Goal: Task Accomplishment & Management: Manage account settings

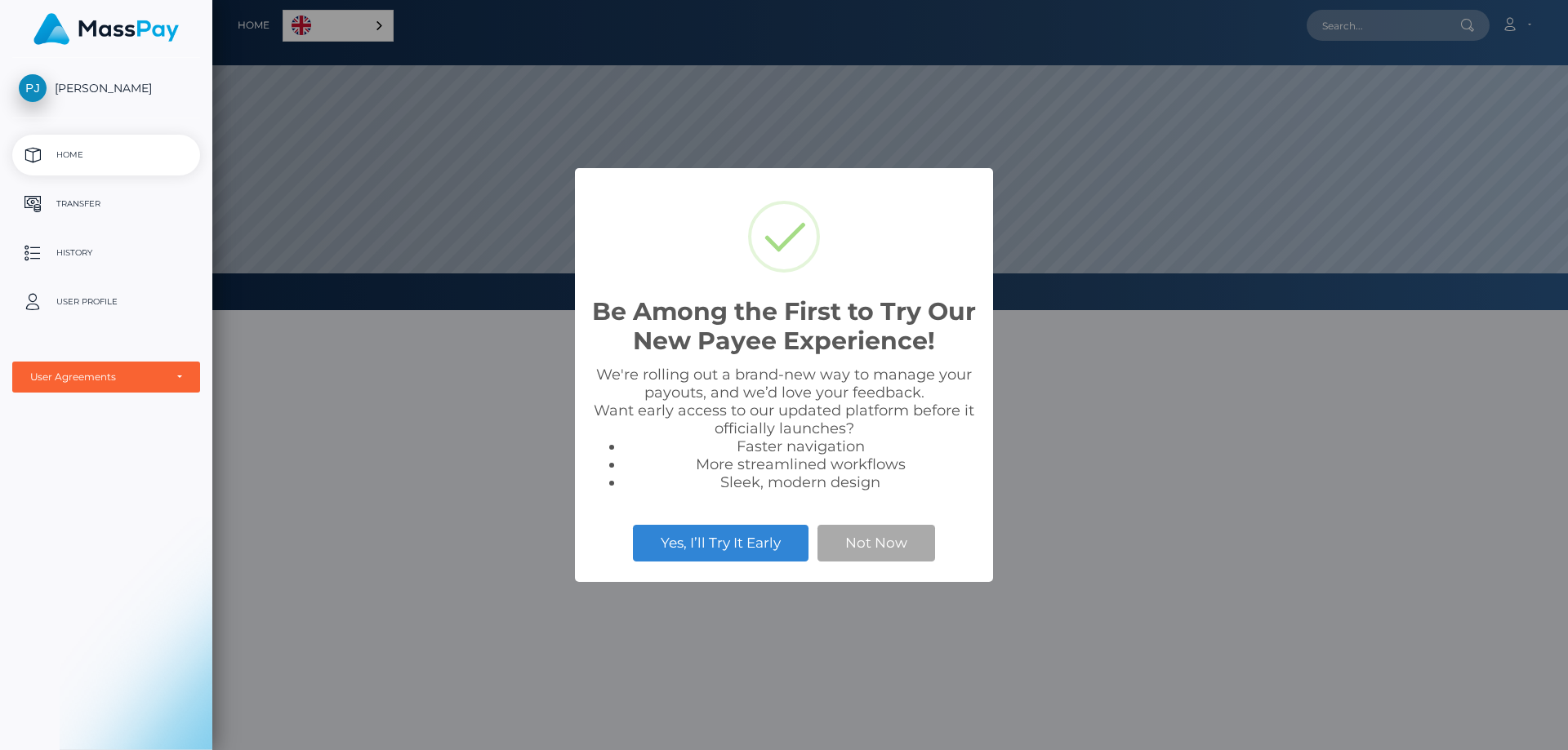
scroll to position [310, 1355]
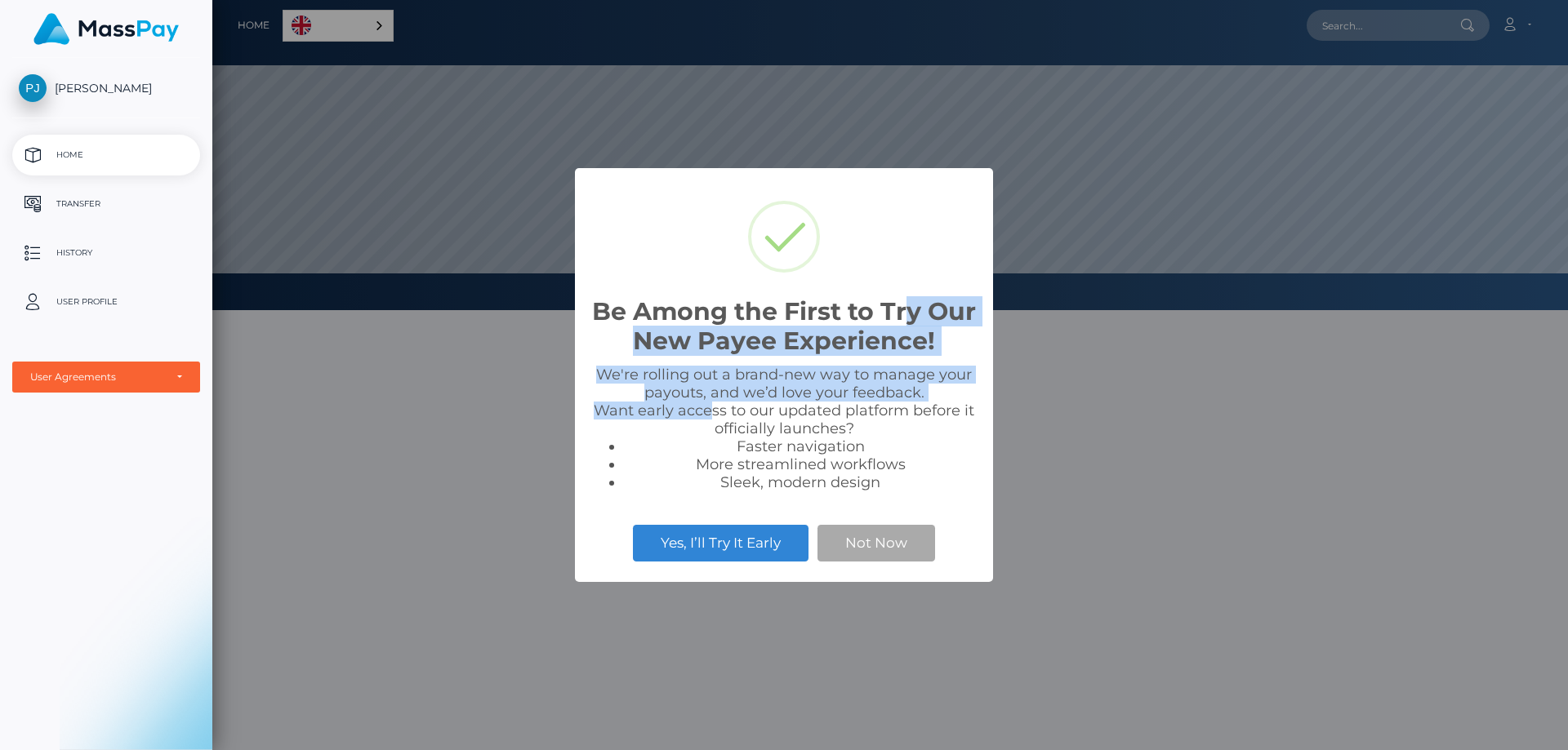
drag, startPoint x: 914, startPoint y: 314, endPoint x: 715, endPoint y: 404, distance: 218.4
click at [715, 404] on div "Be Among the First to Try Our New Payee Experience! × We're rolling out a brand…" at bounding box center [784, 375] width 418 height 414
click at [713, 392] on div "We're rolling out a brand-new way to manage your payouts, and we’d love your fe…" at bounding box center [784, 428] width 385 height 126
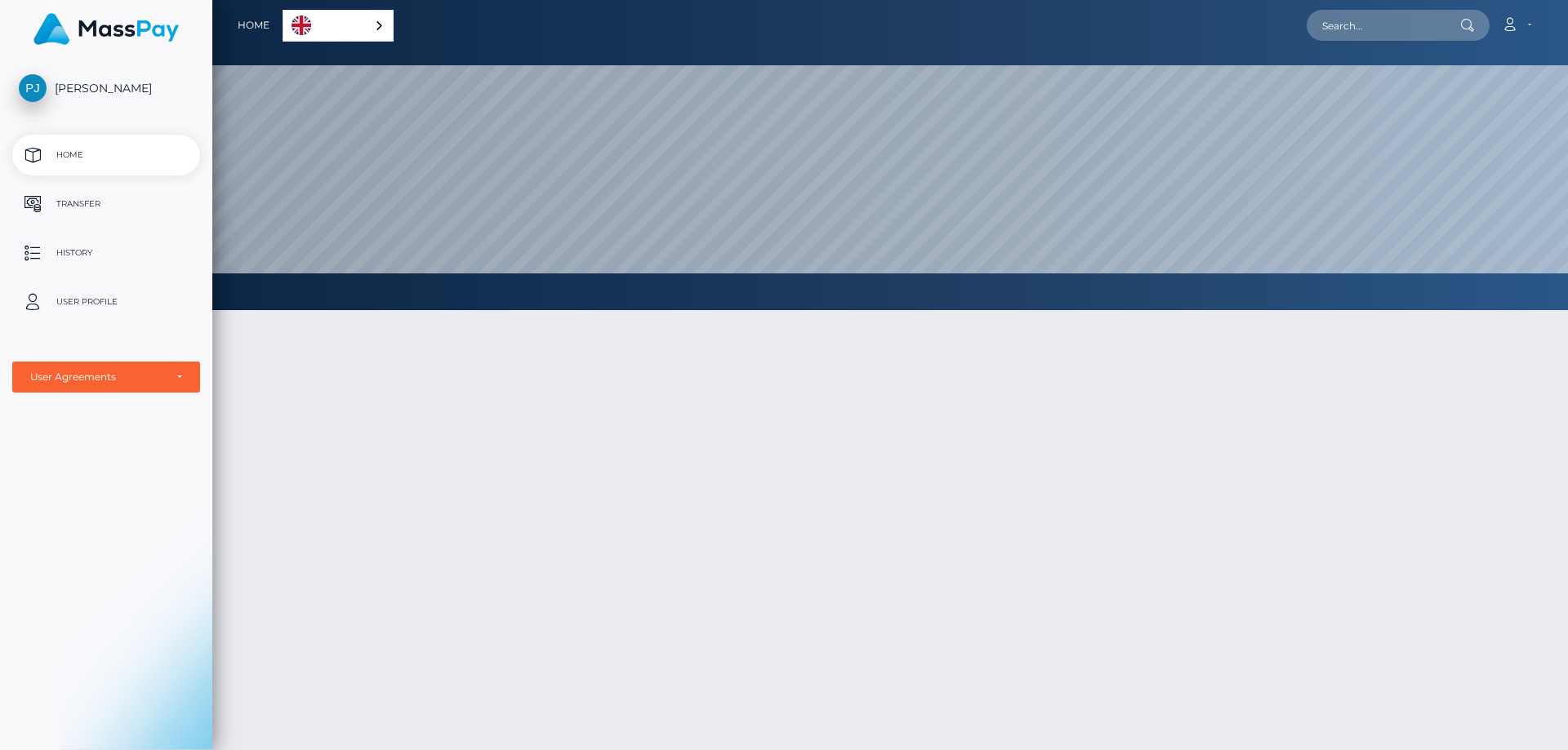
click at [103, 205] on p "Transfer" at bounding box center [105, 203] width 174 height 24
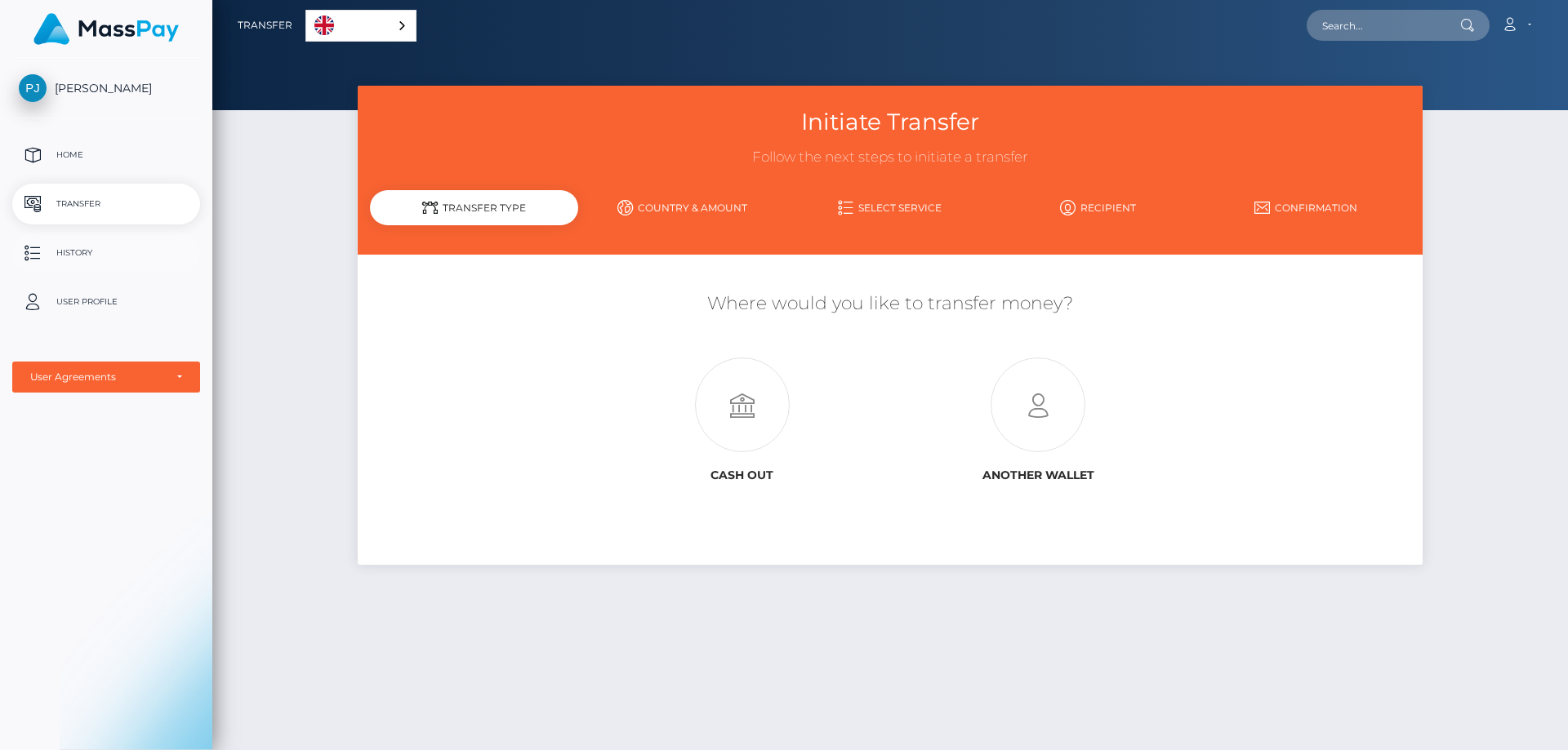
click at [53, 247] on p "History" at bounding box center [105, 252] width 174 height 24
click at [78, 84] on span "[PERSON_NAME]" at bounding box center [106, 88] width 188 height 14
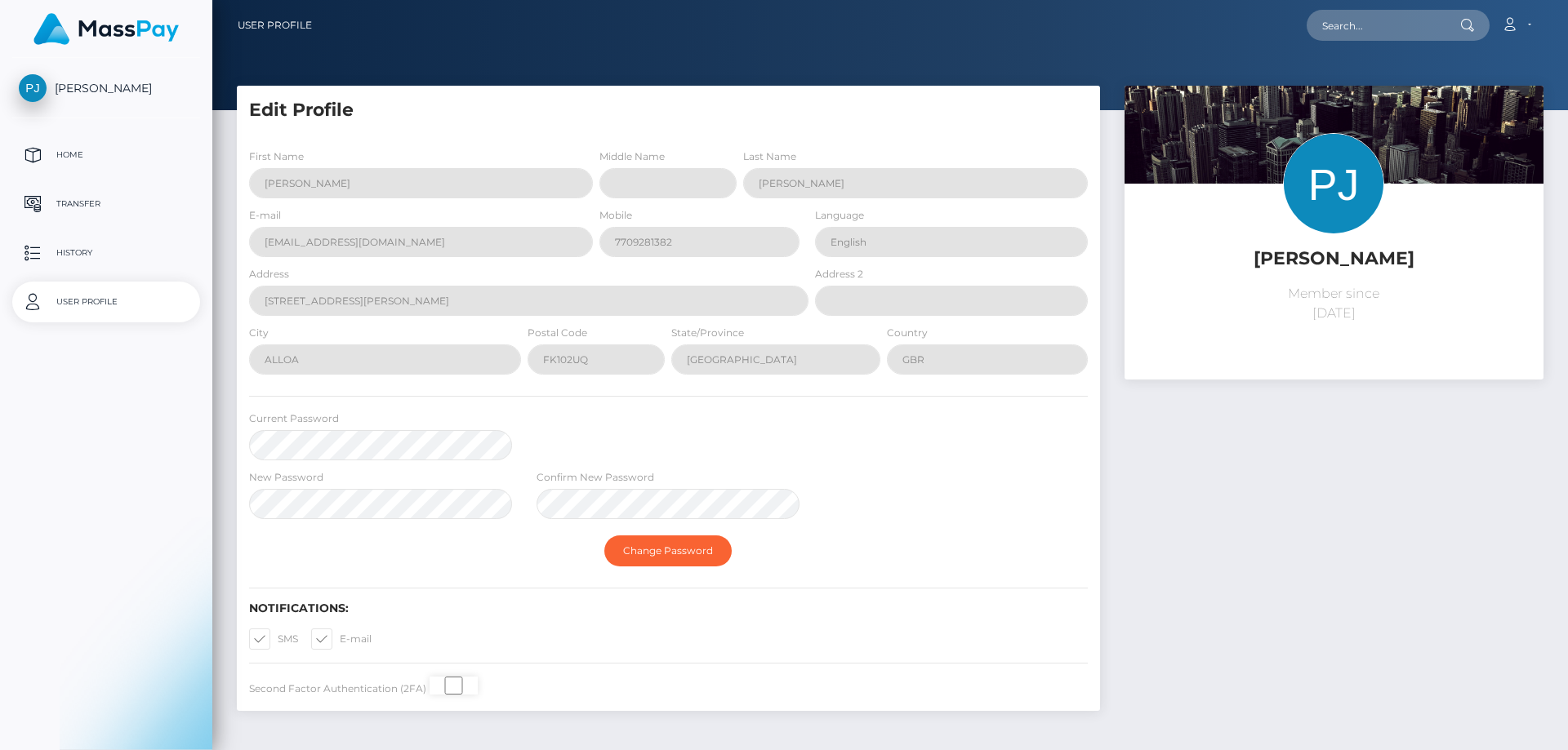
select select
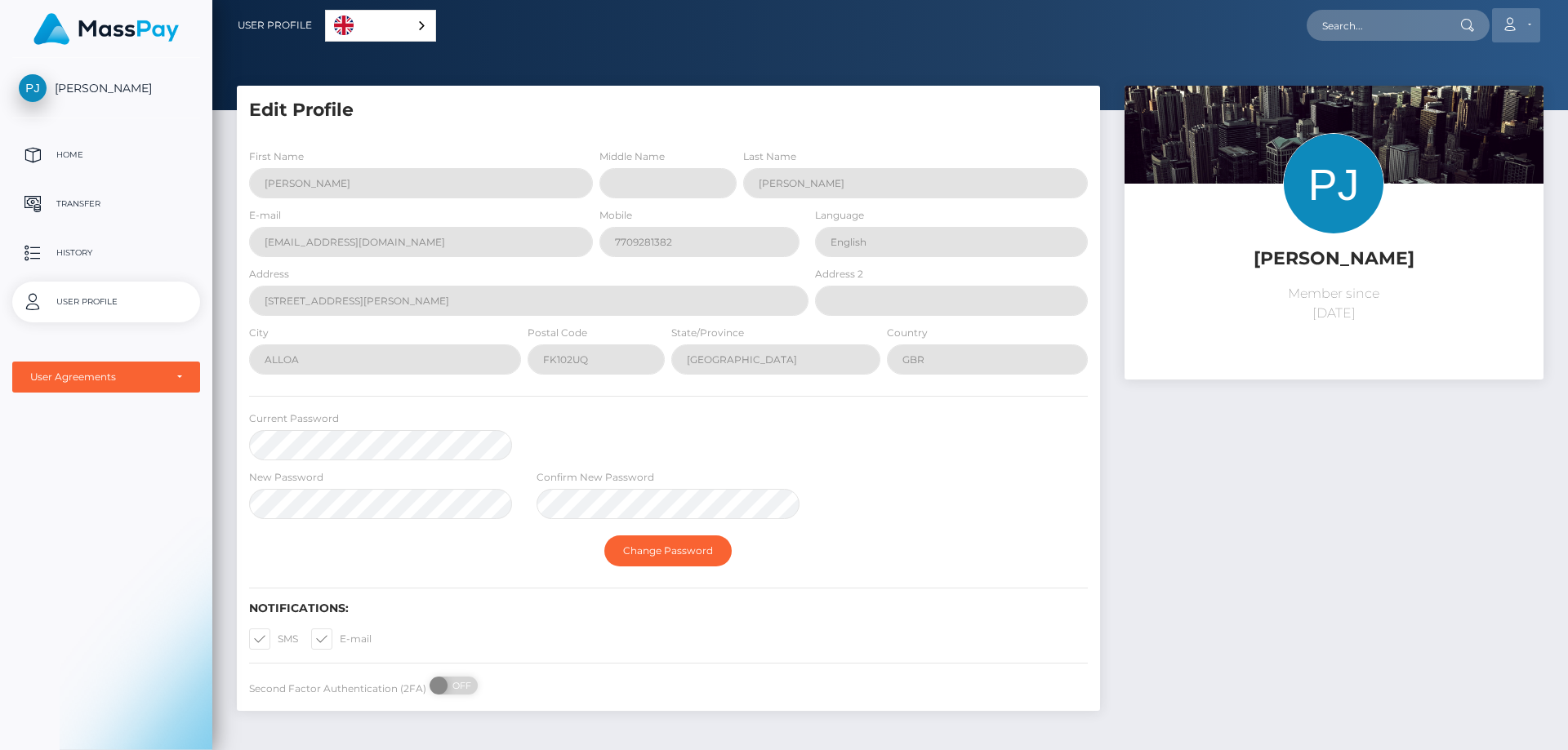
click at [1529, 20] on link "Account" at bounding box center [1516, 25] width 48 height 35
click at [321, 144] on div "First Name Paul Middle Name Last Name Jones E-mail marvin1231@hotmail.co.uk Mob…" at bounding box center [668, 424] width 863 height 576
click at [56, 251] on p "History" at bounding box center [105, 252] width 174 height 24
click at [112, 195] on p "Transfer" at bounding box center [105, 203] width 174 height 24
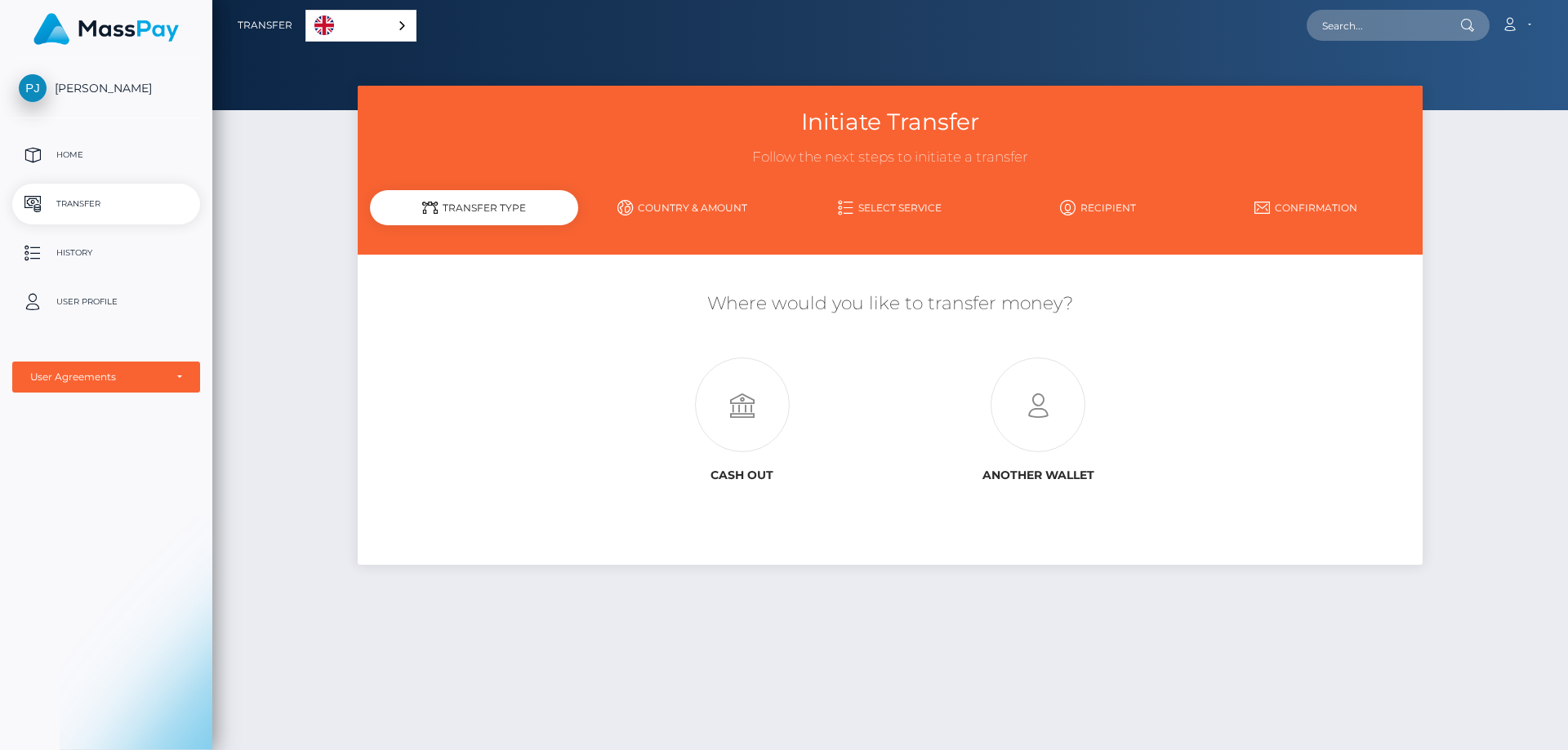
click at [705, 207] on link "Country & Amount" at bounding box center [682, 208] width 208 height 29
click at [879, 204] on link "Select Service" at bounding box center [890, 208] width 208 height 29
drag, startPoint x: 957, startPoint y: 629, endPoint x: 952, endPoint y: 611, distance: 18.7
click at [957, 629] on div "Initiate Transfer Follow the next steps to initiate a transfer Transfer Type Co…" at bounding box center [889, 410] width 1355 height 650
click at [722, 206] on link "Country & Amount" at bounding box center [682, 208] width 208 height 29
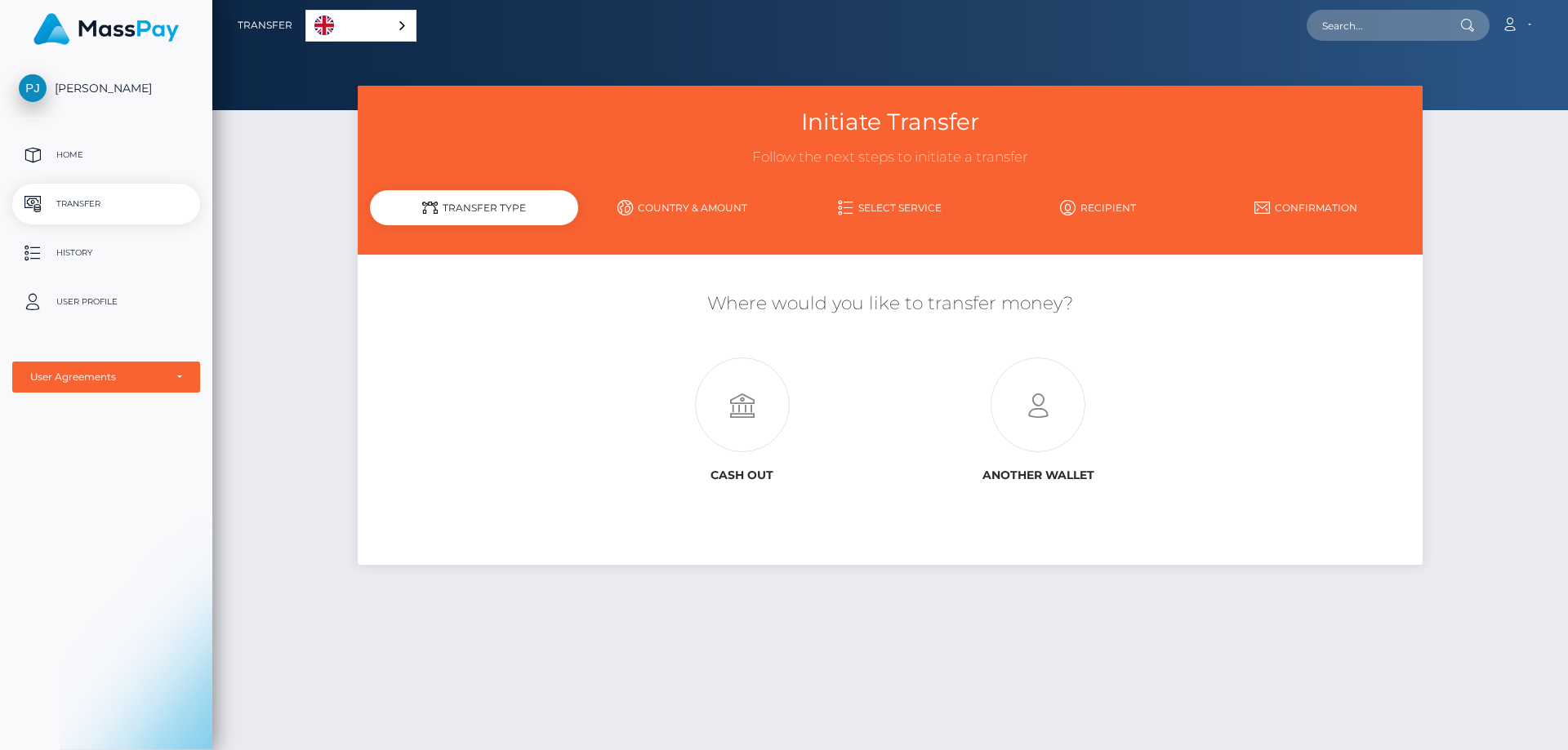
click at [918, 212] on link "Select Service" at bounding box center [890, 208] width 208 height 29
click at [128, 156] on p "Home" at bounding box center [105, 154] width 174 height 24
click at [719, 210] on link "Country & Amount" at bounding box center [682, 208] width 208 height 29
click at [921, 206] on link "Select Service" at bounding box center [890, 208] width 208 height 29
click at [1035, 405] on icon at bounding box center [1037, 405] width 296 height 94
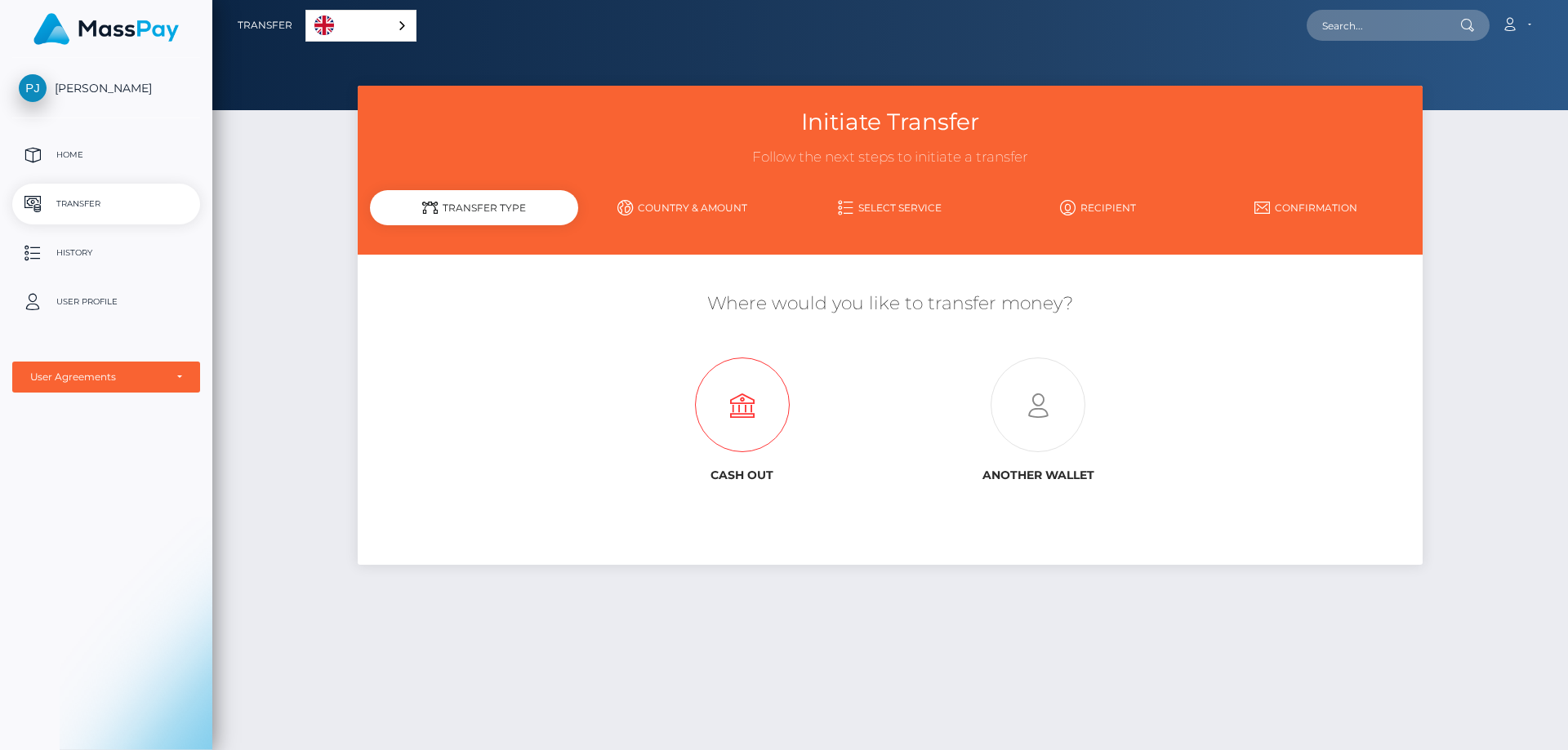
click at [746, 431] on icon at bounding box center [742, 405] width 296 height 94
click at [1447, 24] on input "text" at bounding box center [1382, 25] width 153 height 31
click at [58, 153] on p "Home" at bounding box center [105, 154] width 174 height 24
click at [395, 19] on div "English" at bounding box center [360, 25] width 111 height 32
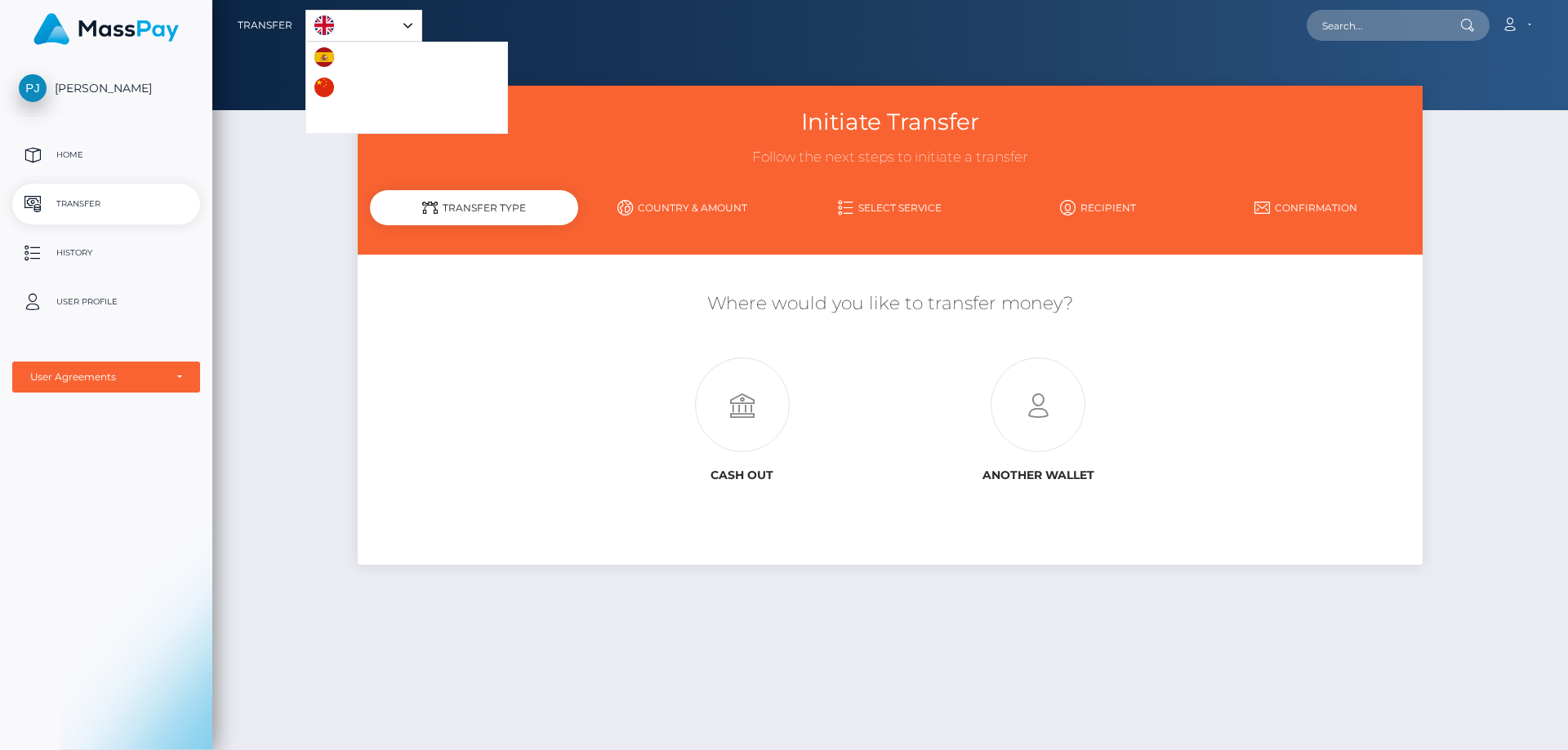
click at [243, 258] on div "Initiate Transfer Follow the next steps to initiate a transfer Transfer Type Co…" at bounding box center [889, 410] width 1355 height 650
click at [102, 297] on p "User Profile" at bounding box center [105, 301] width 174 height 24
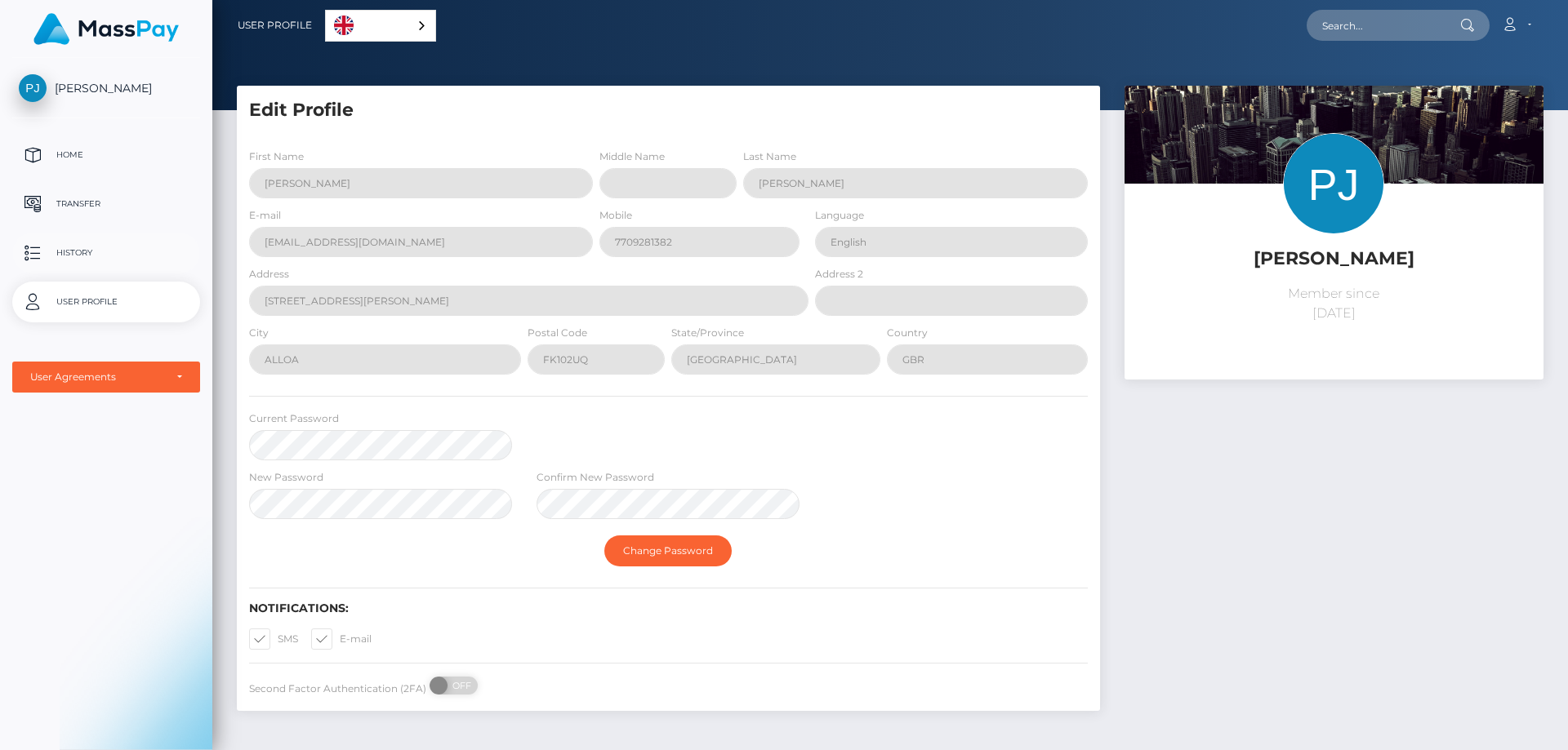
click at [75, 243] on p "History" at bounding box center [105, 252] width 174 height 24
click at [110, 257] on p "History" at bounding box center [105, 252] width 174 height 24
click at [97, 147] on p "Home" at bounding box center [105, 154] width 174 height 24
click at [83, 86] on span "[PERSON_NAME]" at bounding box center [106, 88] width 188 height 14
click at [110, 39] on img at bounding box center [106, 29] width 145 height 32
